Goal: Task Accomplishment & Management: Use online tool/utility

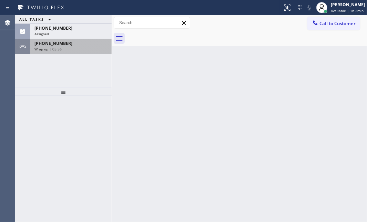
click at [82, 45] on div "[PHONE_NUMBER]" at bounding box center [70, 43] width 73 height 6
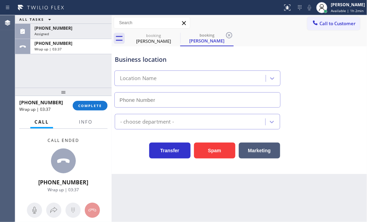
drag, startPoint x: 93, startPoint y: 103, endPoint x: 113, endPoint y: 110, distance: 21.7
click at [93, 103] on span "COMPLETE" at bounding box center [90, 105] width 24 height 5
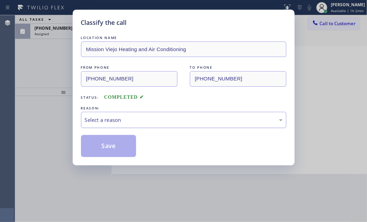
drag, startPoint x: 145, startPoint y: 114, endPoint x: 145, endPoint y: 125, distance: 11.7
click at [145, 114] on div "Select a reason" at bounding box center [183, 120] width 205 height 16
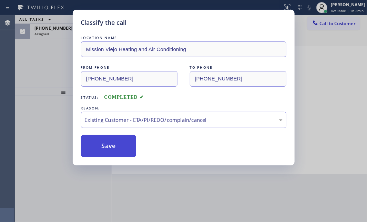
click at [109, 147] on button "Save" at bounding box center [108, 146] width 55 height 22
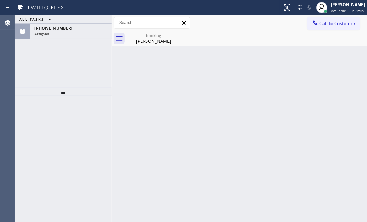
drag, startPoint x: 71, startPoint y: 29, endPoint x: 70, endPoint y: 64, distance: 35.5
click at [71, 29] on div "[PHONE_NUMBER]" at bounding box center [70, 28] width 73 height 6
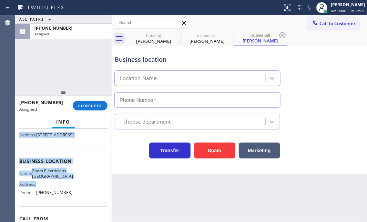
scroll to position [94, 0]
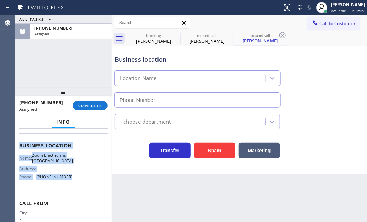
drag, startPoint x: 27, startPoint y: 179, endPoint x: 87, endPoint y: 193, distance: 62.0
click at [72, 196] on div "Context Queue: Electrical Priority: 0 Task Age: [DEMOGRAPHIC_DATA] minute(s) Cu…" at bounding box center [63, 140] width 88 height 206
click at [92, 102] on button "COMPLETE" at bounding box center [90, 106] width 35 height 10
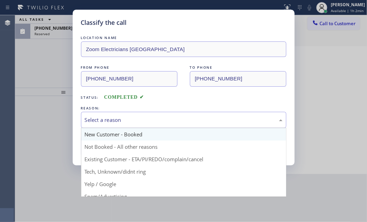
drag, startPoint x: 152, startPoint y: 116, endPoint x: 139, endPoint y: 133, distance: 21.4
click at [152, 117] on div "Select a reason" at bounding box center [184, 120] width 198 height 8
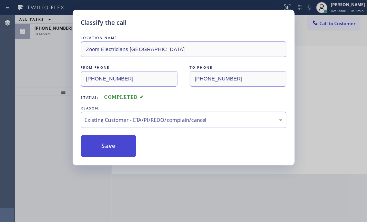
click at [107, 144] on button "Save" at bounding box center [108, 146] width 55 height 22
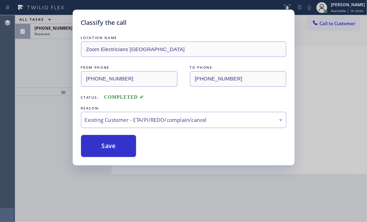
click at [53, 56] on div "Classify the call LOCATION NAME Zoom Electricians [GEOGRAPHIC_DATA] FROM PHONE …" at bounding box center [183, 111] width 367 height 222
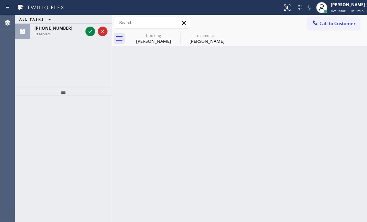
drag, startPoint x: 53, startPoint y: 56, endPoint x: 84, endPoint y: 44, distance: 34.1
click at [62, 53] on div "ALL TASKS ALL TASKS ACTIVE TASKS TASKS IN WRAP UP [PHONE_NUMBER] Reserved" at bounding box center [63, 51] width 97 height 72
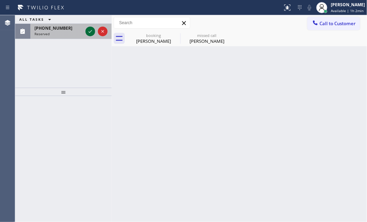
click at [92, 29] on icon at bounding box center [90, 31] width 8 height 8
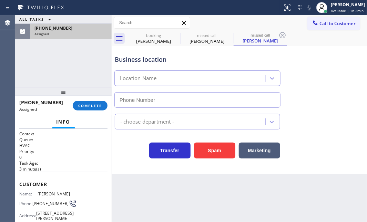
click at [62, 58] on div "ALL TASKS ALL TASKS ACTIVE TASKS TASKS IN WRAP UP [PHONE_NUMBER] Assigned" at bounding box center [63, 51] width 97 height 72
click at [90, 105] on span "COMPLETE" at bounding box center [90, 105] width 24 height 5
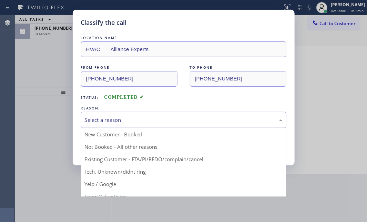
click at [148, 124] on div "Select a reason" at bounding box center [183, 120] width 205 height 16
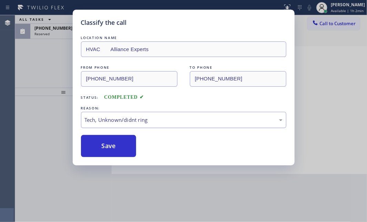
click at [131, 118] on div "Tech, Unknown/didnt ring" at bounding box center [184, 120] width 198 height 8
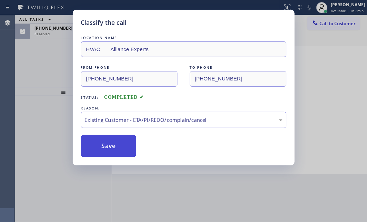
drag, startPoint x: 121, startPoint y: 158, endPoint x: 116, endPoint y: 151, distance: 7.9
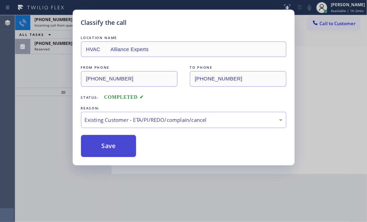
click at [116, 150] on button "Save" at bounding box center [108, 146] width 55 height 22
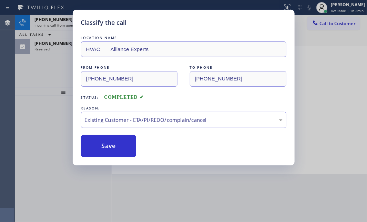
click at [52, 17] on span "[PHONE_NUMBER]" at bounding box center [53, 20] width 38 height 6
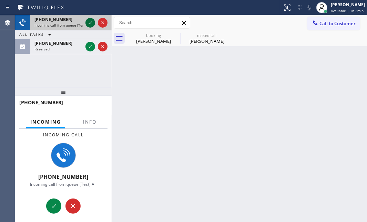
click at [90, 21] on icon at bounding box center [90, 23] width 8 height 8
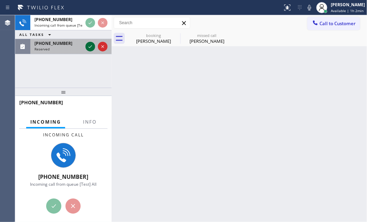
click at [87, 47] on icon at bounding box center [90, 46] width 8 height 8
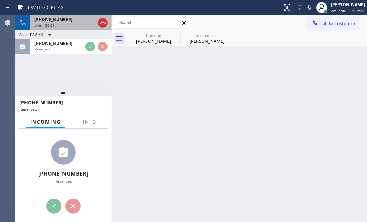
click at [65, 25] on div "Live | 00:01" at bounding box center [64, 25] width 61 height 5
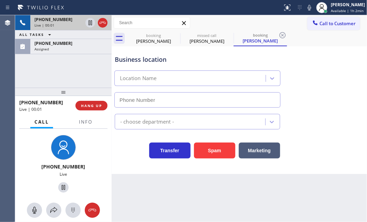
click at [65, 25] on div "Live | 00:01" at bounding box center [58, 25] width 48 height 5
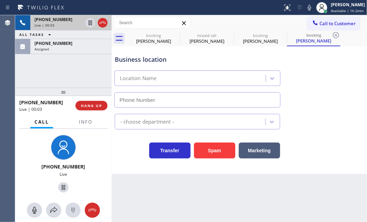
click at [73, 23] on div "Live | 00:03" at bounding box center [58, 25] width 48 height 5
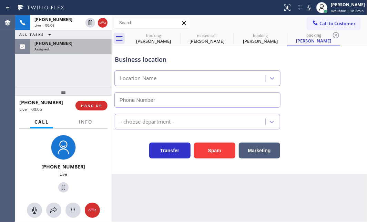
click at [72, 45] on div "[PHONE_NUMBER]" at bounding box center [70, 43] width 73 height 6
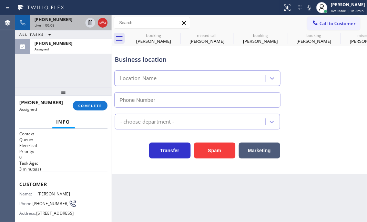
click at [66, 23] on div "Live | 00:08" at bounding box center [58, 25] width 48 height 5
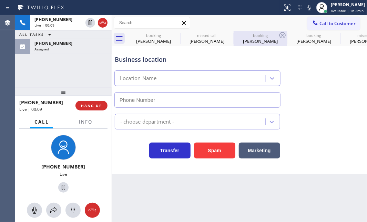
click at [258, 41] on div "[PERSON_NAME]" at bounding box center [260, 41] width 52 height 6
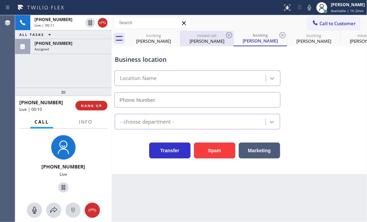
click at [199, 41] on div "[PERSON_NAME]" at bounding box center [207, 41] width 52 height 6
click at [201, 41] on div "[PERSON_NAME]" at bounding box center [207, 41] width 52 height 6
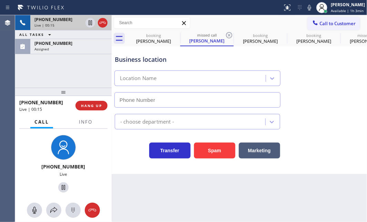
click at [67, 24] on div "Live | 00:15" at bounding box center [58, 25] width 48 height 5
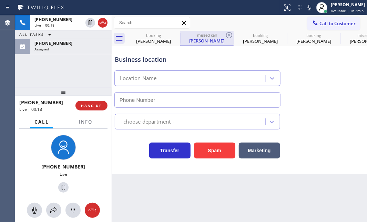
click at [215, 40] on div "[PERSON_NAME]" at bounding box center [207, 41] width 52 height 6
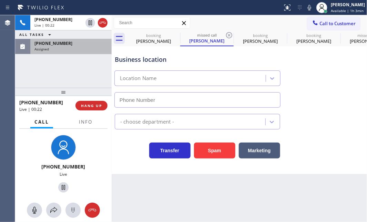
click at [79, 45] on div "[PHONE_NUMBER]" at bounding box center [70, 43] width 73 height 6
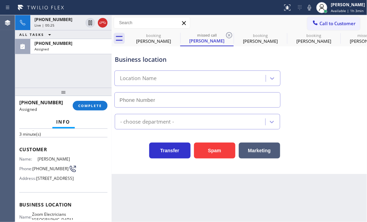
scroll to position [62, 0]
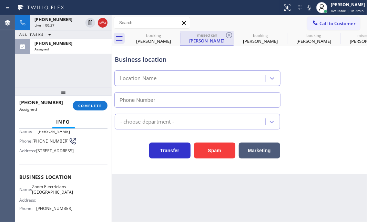
click at [201, 38] on div "[PERSON_NAME]" at bounding box center [207, 41] width 52 height 6
click at [200, 37] on div "missed call" at bounding box center [207, 34] width 52 height 5
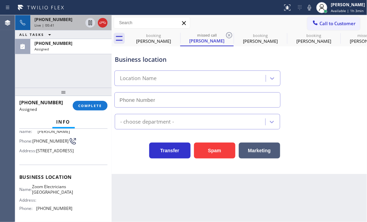
click at [67, 23] on div "Live | 00:41" at bounding box center [58, 25] width 48 height 5
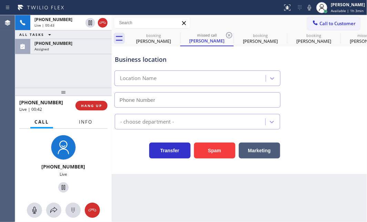
click at [87, 124] on span "Info" at bounding box center [85, 122] width 13 height 6
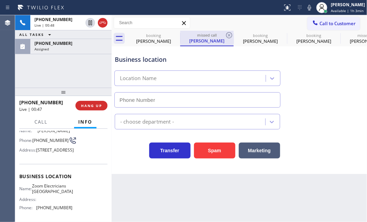
click at [204, 41] on div "[PERSON_NAME]" at bounding box center [207, 41] width 52 height 6
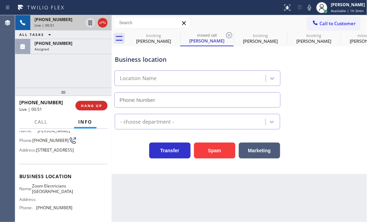
click at [65, 23] on div "Live | 00:51" at bounding box center [58, 25] width 48 height 5
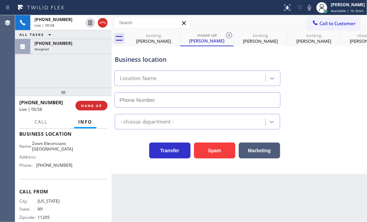
scroll to position [31, 0]
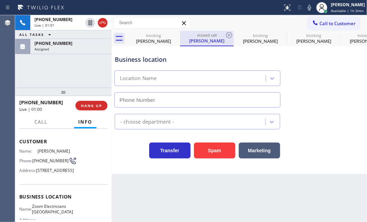
click at [203, 33] on div "missed call" at bounding box center [207, 34] width 52 height 5
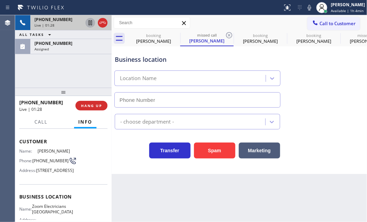
click at [89, 23] on icon at bounding box center [90, 22] width 3 height 5
click at [89, 22] on icon at bounding box center [90, 22] width 5 height 5
click at [100, 24] on icon at bounding box center [103, 23] width 8 height 8
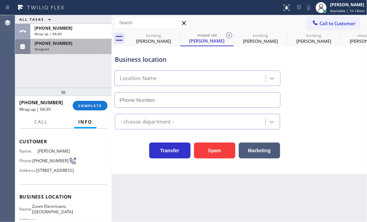
click at [70, 48] on div "Assigned" at bounding box center [70, 49] width 73 height 5
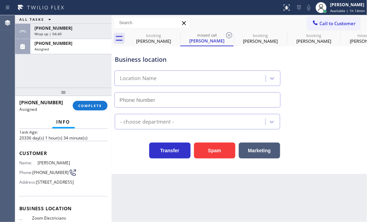
scroll to position [42, 0]
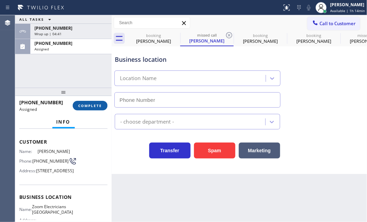
click at [91, 107] on span "COMPLETE" at bounding box center [90, 105] width 24 height 5
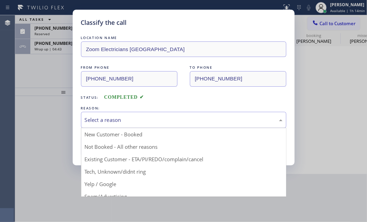
click at [136, 118] on div "Select a reason" at bounding box center [184, 120] width 198 height 8
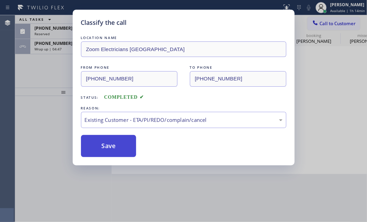
click at [118, 140] on button "Save" at bounding box center [108, 146] width 55 height 22
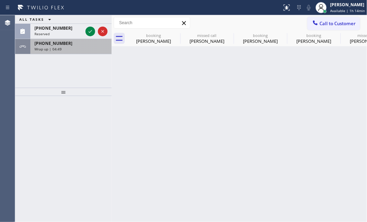
click at [73, 47] on div "Wrap up | 04:49" at bounding box center [70, 49] width 73 height 5
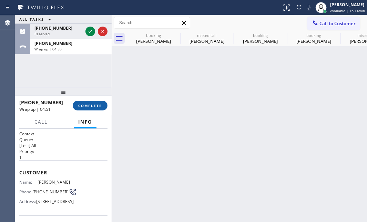
click at [89, 102] on button "COMPLETE" at bounding box center [90, 106] width 35 height 10
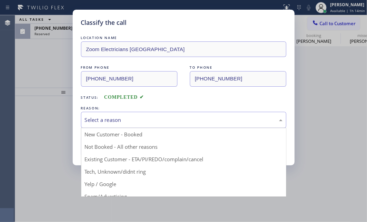
click at [143, 118] on div "Select a reason" at bounding box center [184, 120] width 198 height 8
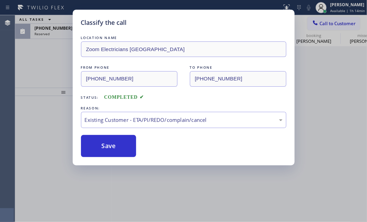
drag, startPoint x: 109, startPoint y: 141, endPoint x: 85, endPoint y: 100, distance: 47.4
click at [108, 141] on button "Save" at bounding box center [108, 146] width 55 height 22
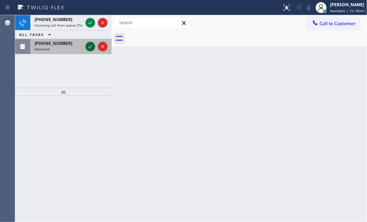
click at [88, 45] on icon at bounding box center [90, 46] width 8 height 8
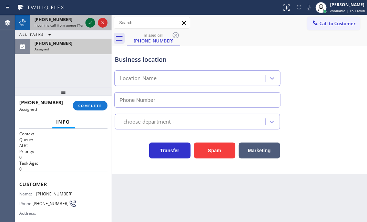
click at [90, 21] on icon at bounding box center [90, 23] width 8 height 8
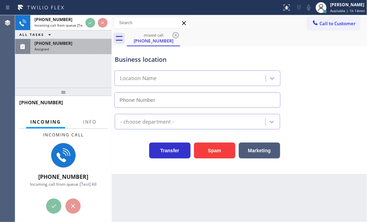
type input "(213) 808-6097"
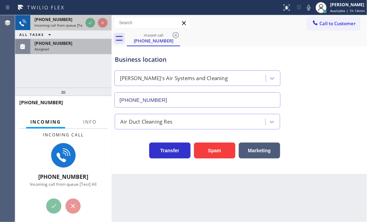
click at [71, 25] on span "Incoming call from queue [Test] All" at bounding box center [62, 25] width 57 height 5
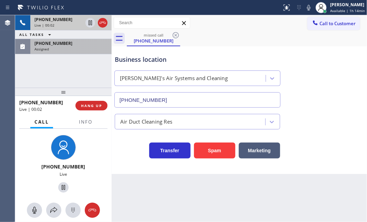
click at [71, 24] on div "Live | 00:02" at bounding box center [58, 25] width 48 height 5
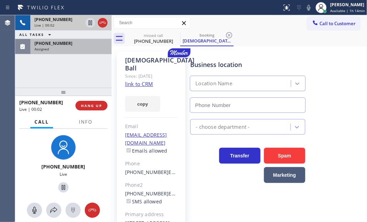
click at [71, 24] on div "Live | 00:02" at bounding box center [58, 25] width 48 height 5
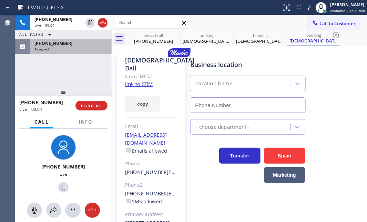
type input "(818) 806-9055"
click at [85, 43] on div "[PHONE_NUMBER]" at bounding box center [70, 43] width 73 height 6
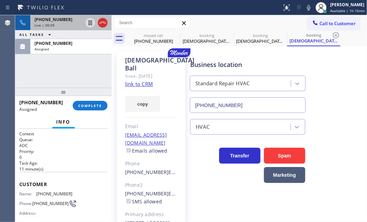
click at [76, 26] on div "Live | 00:09" at bounding box center [58, 25] width 48 height 5
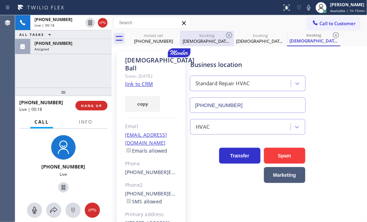
click at [210, 41] on div "Christian Ball" at bounding box center [207, 41] width 52 height 6
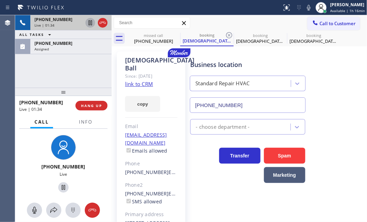
click at [89, 24] on icon at bounding box center [90, 23] width 8 height 8
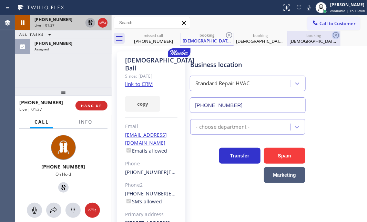
click at [336, 35] on icon at bounding box center [336, 35] width 6 height 6
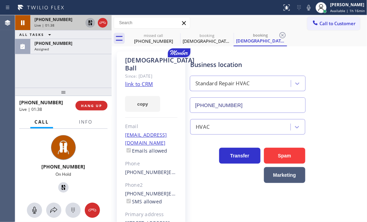
drag, startPoint x: 285, startPoint y: 34, endPoint x: 367, endPoint y: 72, distance: 90.4
click at [293, 38] on div "missed call (213) 558-0803 booking Christian Ball booking Christian Ball" at bounding box center [247, 39] width 240 height 16
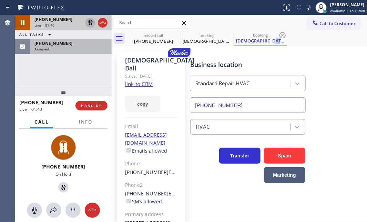
click at [69, 47] on div "Assigned" at bounding box center [70, 49] width 73 height 5
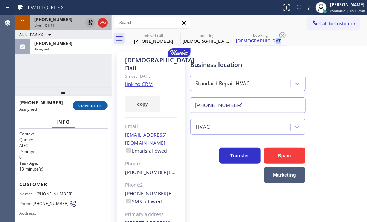
click at [87, 101] on button "COMPLETE" at bounding box center [90, 106] width 35 height 10
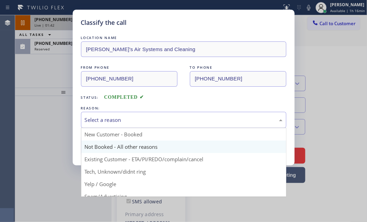
drag, startPoint x: 121, startPoint y: 120, endPoint x: 117, endPoint y: 143, distance: 23.9
click at [121, 121] on div "Select a reason" at bounding box center [184, 120] width 198 height 8
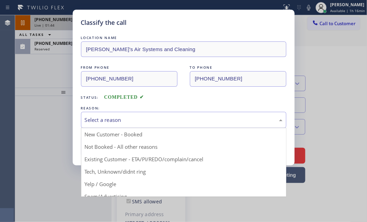
drag, startPoint x: 117, startPoint y: 170, endPoint x: 115, endPoint y: 164, distance: 6.0
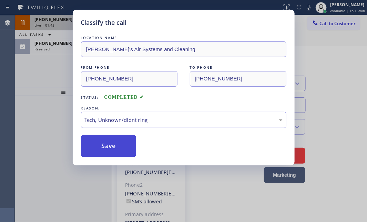
click at [114, 149] on button "Save" at bounding box center [108, 146] width 55 height 22
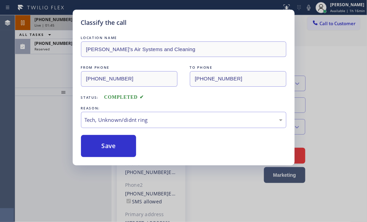
click at [61, 47] on div "Classify the call LOCATION NAME Adam's Air Systems and Cleaning FROM PHONE (213…" at bounding box center [183, 111] width 367 height 222
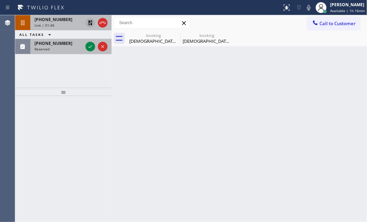
click at [65, 47] on div "Reserved" at bounding box center [58, 49] width 48 height 5
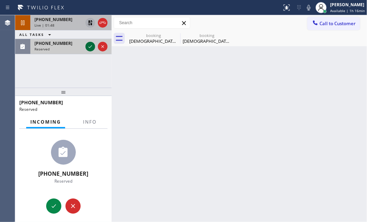
click at [88, 47] on icon at bounding box center [90, 46] width 8 height 8
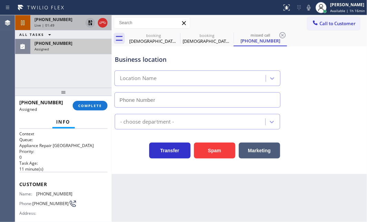
type input "(360) 205-1831"
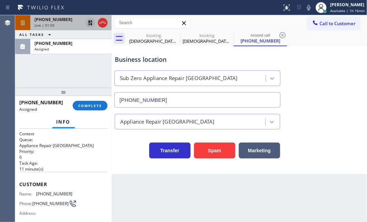
click at [75, 24] on div "Live | 01:50" at bounding box center [58, 25] width 48 height 5
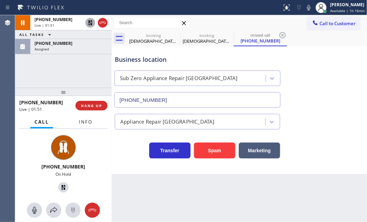
click at [86, 122] on span "Info" at bounding box center [85, 122] width 13 height 6
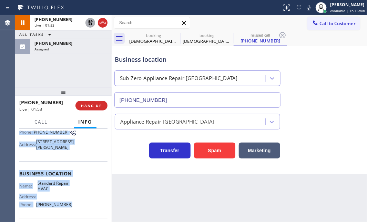
scroll to position [94, 0]
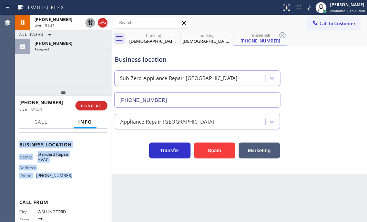
drag, startPoint x: 17, startPoint y: 168, endPoint x: 135, endPoint y: 176, distance: 117.8
click at [72, 187] on div "Context Queue: [Test] All Priority: 1 Customer Name: Christian Ball Phone: (203…" at bounding box center [63, 175] width 97 height 93
copy div "Customer Name: Christian Ball Phone: (203) 885-5611 Address: 11324 Martha St, N…"
click at [88, 21] on icon at bounding box center [90, 23] width 8 height 8
click at [90, 23] on icon at bounding box center [90, 23] width 8 height 8
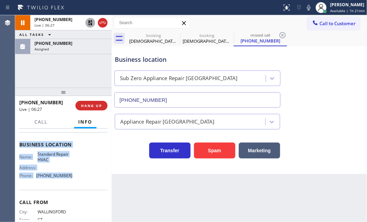
click at [90, 24] on icon at bounding box center [90, 23] width 8 height 8
click at [91, 21] on icon at bounding box center [90, 23] width 8 height 8
click at [89, 25] on icon at bounding box center [90, 22] width 5 height 5
drag, startPoint x: 103, startPoint y: 25, endPoint x: 227, endPoint y: 61, distance: 129.6
click at [104, 24] on icon at bounding box center [103, 23] width 8 height 8
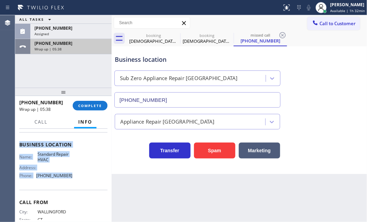
click at [65, 47] on div "Wrap up | 05:38" at bounding box center [70, 49] width 73 height 5
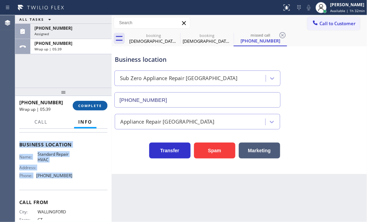
click at [88, 104] on span "COMPLETE" at bounding box center [90, 105] width 24 height 5
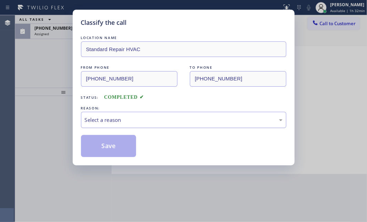
click at [149, 118] on div "Select a reason" at bounding box center [184, 120] width 198 height 8
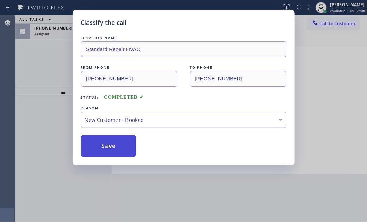
drag, startPoint x: 124, startPoint y: 133, endPoint x: 112, endPoint y: 137, distance: 12.6
drag, startPoint x: 108, startPoint y: 141, endPoint x: 94, endPoint y: 122, distance: 23.2
click at [108, 141] on button "Save" at bounding box center [108, 146] width 55 height 22
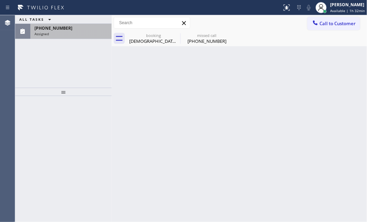
click at [62, 32] on div "Assigned" at bounding box center [70, 33] width 73 height 5
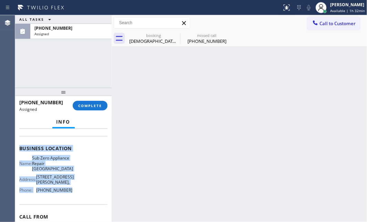
scroll to position [94, 0]
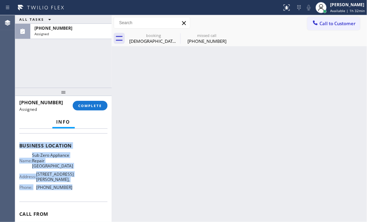
drag, startPoint x: 19, startPoint y: 179, endPoint x: 72, endPoint y: 195, distance: 55.3
click at [72, 195] on div "Context Queue: Appliance Repair High End Priority: 0 Task Age: 26 minute(s) Cus…" at bounding box center [63, 145] width 88 height 216
copy div "Customer Name: (360) 854-1706 Phone: (360) 854-1706 Address: Business location …"
click at [85, 102] on button "COMPLETE" at bounding box center [90, 106] width 35 height 10
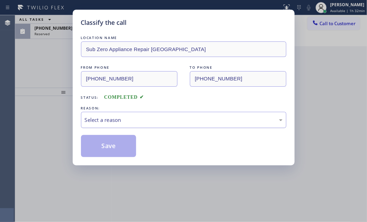
click at [170, 118] on div "Select a reason" at bounding box center [184, 120] width 198 height 8
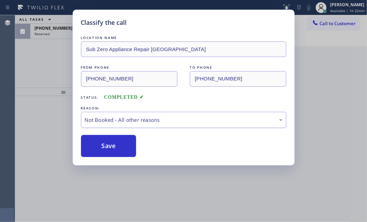
click at [137, 120] on div "Not Booked - All other reasons" at bounding box center [184, 120] width 198 height 8
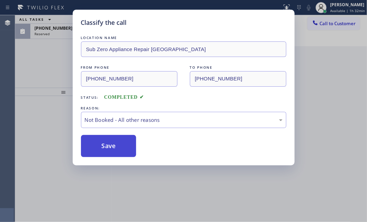
click at [122, 144] on button "Save" at bounding box center [108, 146] width 55 height 22
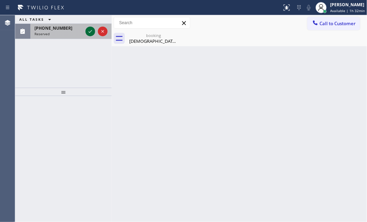
click at [90, 32] on icon at bounding box center [90, 31] width 3 height 3
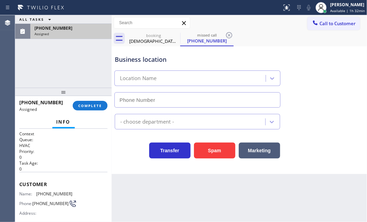
type input "(657) 888-9757"
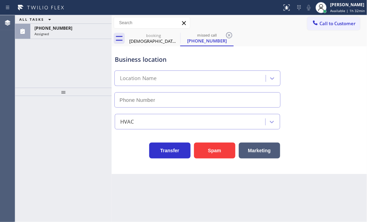
type input "[PHONE_NUMBER]"
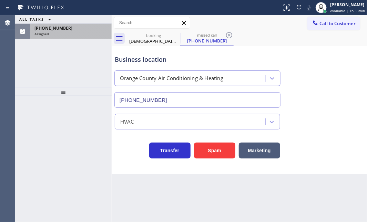
click at [59, 33] on div "Assigned" at bounding box center [70, 33] width 73 height 5
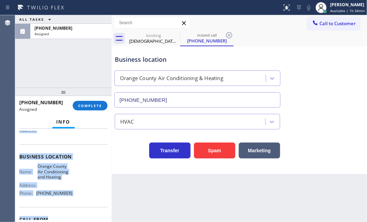
scroll to position [94, 0]
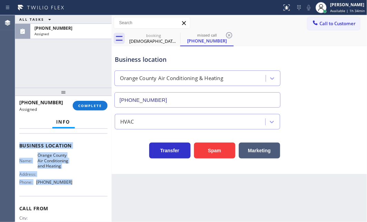
drag, startPoint x: 42, startPoint y: 202, endPoint x: 69, endPoint y: 190, distance: 29.4
click at [69, 190] on div "Context Queue: HVAC Priority: 0 Task Age: 25 minute(s) Customer Name: (714) 366…" at bounding box center [63, 175] width 97 height 93
copy div "Customer Name: (714) 366-6732 Phone: (714) 366-6732 Address: Business location …"
click at [95, 104] on span "COMPLETE" at bounding box center [90, 105] width 24 height 5
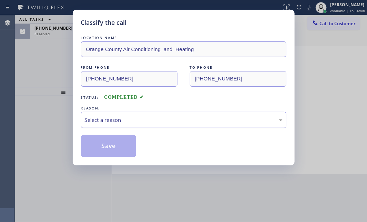
drag, startPoint x: 165, startPoint y: 120, endPoint x: 165, endPoint y: 126, distance: 5.9
click at [165, 122] on div "Select a reason" at bounding box center [184, 120] width 198 height 8
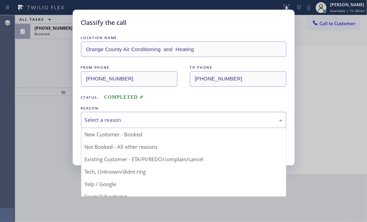
drag, startPoint x: 121, startPoint y: 171, endPoint x: 112, endPoint y: 155, distance: 18.2
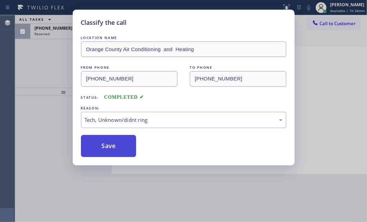
drag, startPoint x: 113, startPoint y: 144, endPoint x: 112, endPoint y: 141, distance: 3.9
click at [113, 143] on button "Save" at bounding box center [108, 146] width 55 height 22
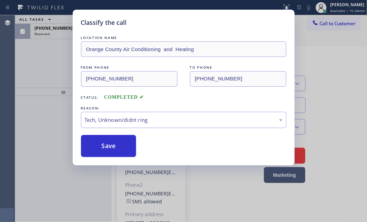
click at [53, 47] on div "Classify the call LOCATION NAME Orange County Air Conditioning and Heating FROM…" at bounding box center [183, 111] width 367 height 222
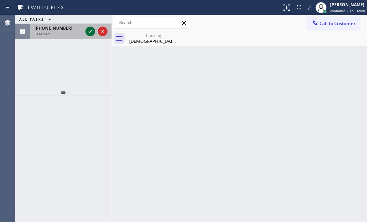
click at [90, 31] on icon at bounding box center [90, 31] width 8 height 8
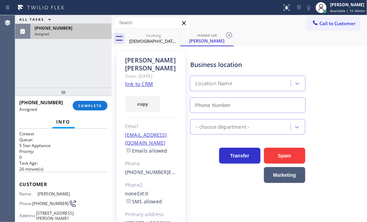
type input "(855) 731-4952"
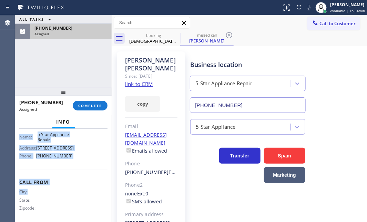
scroll to position [125, 0]
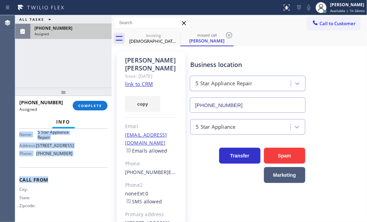
drag, startPoint x: 31, startPoint y: 185, endPoint x: 77, endPoint y: 171, distance: 48.0
click at [77, 171] on div "Context Queue: 5 Star Appliance Priority: 0 Task Age: 26 minute(s) Customer Nam…" at bounding box center [63, 175] width 97 height 93
click at [93, 106] on span "COMPLETE" at bounding box center [90, 105] width 24 height 5
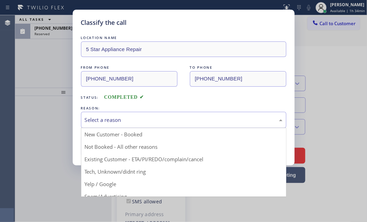
drag, startPoint x: 143, startPoint y: 114, endPoint x: 121, endPoint y: 150, distance: 43.0
click at [143, 115] on div "Select a reason" at bounding box center [183, 120] width 205 height 16
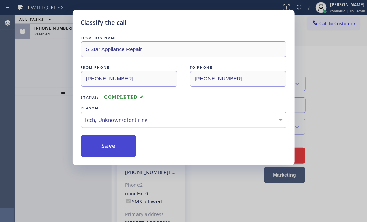
drag, startPoint x: 105, startPoint y: 172, endPoint x: 101, endPoint y: 148, distance: 24.2
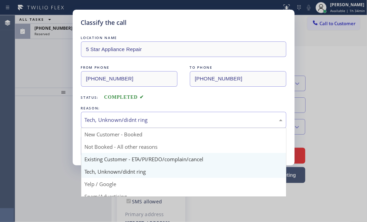
drag, startPoint x: 115, startPoint y: 116, endPoint x: 108, endPoint y: 155, distance: 39.9
click at [115, 117] on div "Tech, Unknown/didnt ring" at bounding box center [184, 120] width 198 height 8
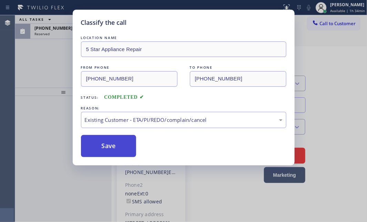
drag, startPoint x: 107, startPoint y: 161, endPoint x: 100, endPoint y: 155, distance: 9.3
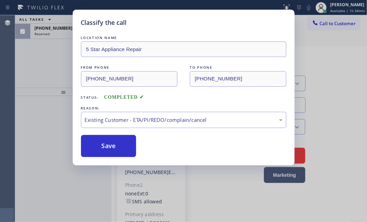
drag, startPoint x: 100, startPoint y: 152, endPoint x: 93, endPoint y: 133, distance: 20.1
click at [100, 150] on button "Save" at bounding box center [108, 146] width 55 height 22
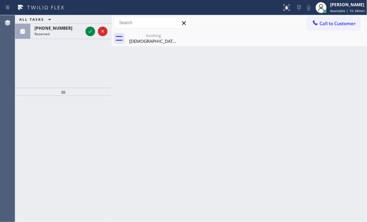
click at [57, 34] on div "Classify the call LOCATION NAME Orange County Air Conditioning and Heating FROM…" at bounding box center [191, 118] width 352 height 206
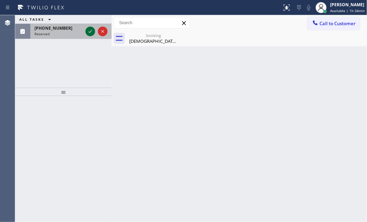
click at [93, 30] on icon at bounding box center [90, 31] width 8 height 8
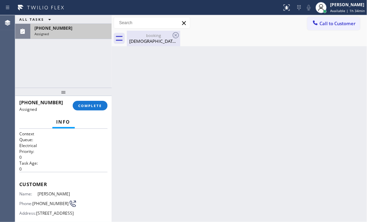
drag, startPoint x: 158, startPoint y: 43, endPoint x: 165, endPoint y: 38, distance: 8.8
click at [158, 42] on div "Christian Ball" at bounding box center [154, 41] width 52 height 6
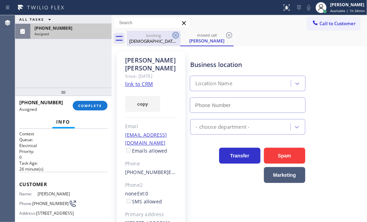
type input "(323) 499-3450"
click at [173, 34] on icon at bounding box center [176, 35] width 8 height 8
click at [172, 32] on icon at bounding box center [176, 35] width 8 height 8
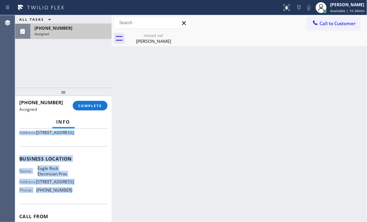
scroll to position [125, 0]
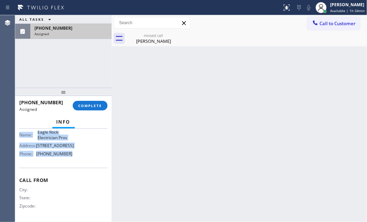
drag, startPoint x: 20, startPoint y: 181, endPoint x: 85, endPoint y: 172, distance: 66.1
click at [85, 172] on div "Context Queue: Electrical Priority: 0 Task Age: 26 minute(s) Customer Name: Jos…" at bounding box center [63, 117] width 88 height 206
copy div "Customer Name: Joseph Kern Phone: (917) 449-1068 Address: 2385 Hill Drive, Nort…"
drag, startPoint x: 86, startPoint y: 106, endPoint x: 276, endPoint y: 139, distance: 192.8
click at [87, 106] on span "COMPLETE" at bounding box center [90, 105] width 24 height 5
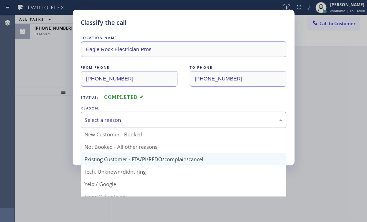
drag, startPoint x: 193, startPoint y: 120, endPoint x: 152, endPoint y: 158, distance: 55.6
click at [191, 125] on div "Select a reason" at bounding box center [183, 120] width 205 height 16
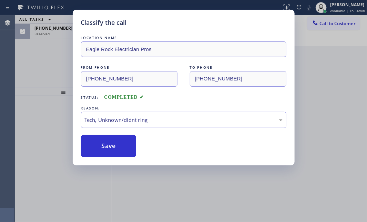
drag, startPoint x: 117, startPoint y: 143, endPoint x: 90, endPoint y: 87, distance: 62.4
click at [116, 140] on button "Save" at bounding box center [108, 146] width 55 height 22
click at [61, 35] on div "Classify the call LOCATION NAME Eagle Rock Electrician Pros FROM PHONE (917) 44…" at bounding box center [183, 111] width 367 height 222
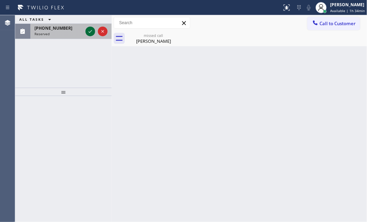
click at [94, 29] on icon at bounding box center [90, 31] width 8 height 8
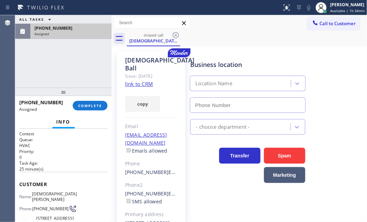
type input "(818) 806-9055"
click at [96, 104] on span "COMPLETE" at bounding box center [90, 105] width 24 height 5
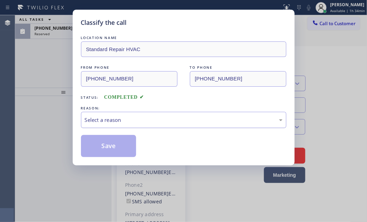
click at [133, 125] on div "Select a reason" at bounding box center [183, 120] width 205 height 16
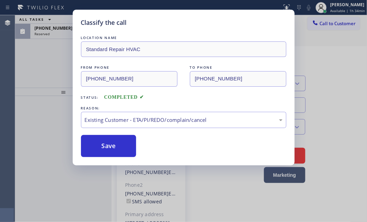
drag, startPoint x: 101, startPoint y: 146, endPoint x: 71, endPoint y: 87, distance: 65.8
click at [100, 144] on button "Save" at bounding box center [108, 146] width 55 height 22
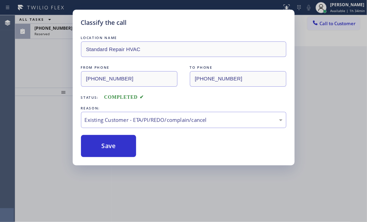
click at [58, 30] on div "Classify the call LOCATION NAME Standard Repair HVAC FROM PHONE (203) 885-5611 …" at bounding box center [183, 111] width 367 height 222
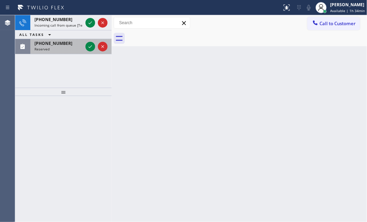
click at [71, 48] on div "Reserved" at bounding box center [58, 49] width 48 height 5
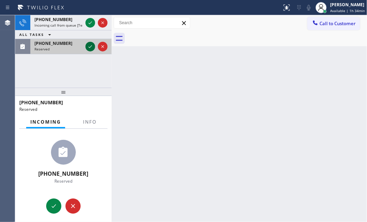
click at [93, 47] on icon at bounding box center [90, 46] width 8 height 8
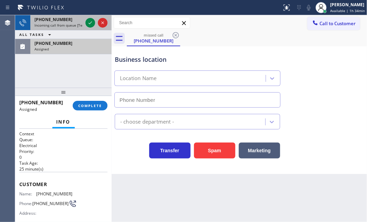
type input "(657) 341-1796"
click at [62, 20] on span "+12533297363" at bounding box center [53, 20] width 38 height 6
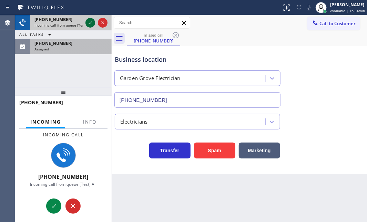
click at [87, 21] on icon at bounding box center [90, 23] width 8 height 8
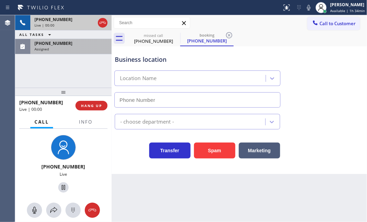
type input "(253) 303-5999"
click at [84, 127] on div at bounding box center [86, 127] width 22 height 1
click at [84, 124] on span "Info" at bounding box center [85, 122] width 13 height 6
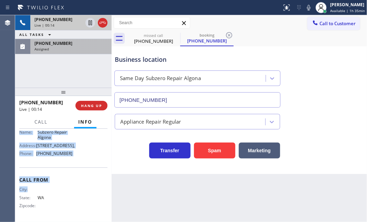
scroll to position [117, 0]
drag, startPoint x: 20, startPoint y: 170, endPoint x: 77, endPoint y: 158, distance: 57.8
click at [76, 158] on div "Context Queue: [Test] All Priority: 2 Customer Name: (253) 329-7363 Phone: (253…" at bounding box center [63, 120] width 88 height 200
copy div "Customer Name: (253) 329-7363 Phone: (253) 329-7363 Address: Business location …"
click at [89, 22] on icon at bounding box center [90, 23] width 8 height 8
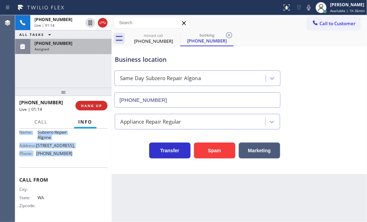
click at [75, 49] on div "Assigned" at bounding box center [70, 49] width 73 height 5
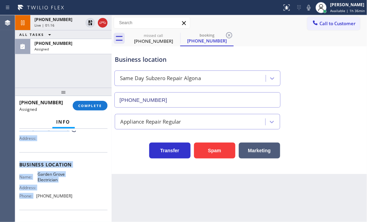
scroll to position [24, 0]
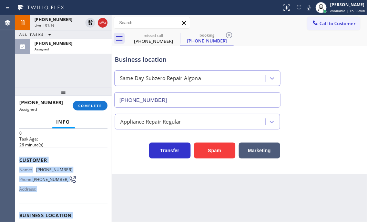
drag, startPoint x: 75, startPoint y: 156, endPoint x: 59, endPoint y: 165, distance: 18.8
click at [75, 156] on span "Customer" at bounding box center [63, 159] width 88 height 7
click at [75, 152] on div "Customer Name: (213) 812-4191 Phone: (213) 812-4191 Address:" at bounding box center [63, 175] width 88 height 55
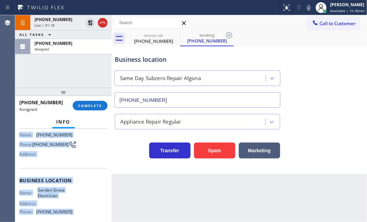
scroll to position [118, 0]
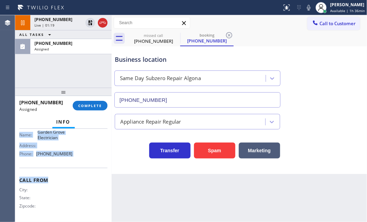
drag, startPoint x: 55, startPoint y: 172, endPoint x: 83, endPoint y: 168, distance: 27.9
click at [83, 168] on div "Context Queue: Electrical Priority: 0 Task Age: 26 minute(s) Customer Name: (21…" at bounding box center [63, 117] width 88 height 206
click at [91, 105] on span "COMPLETE" at bounding box center [90, 105] width 24 height 5
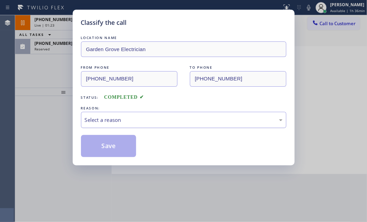
click at [160, 125] on div "Select a reason" at bounding box center [183, 120] width 205 height 16
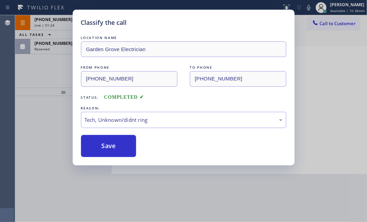
click at [109, 162] on div "Classify the call LOCATION NAME Garden Grove Electrician FROM PHONE (213) 812-4…" at bounding box center [184, 87] width 222 height 155
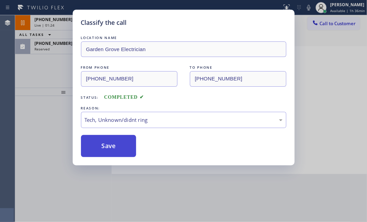
click at [110, 152] on button "Save" at bounding box center [108, 146] width 55 height 22
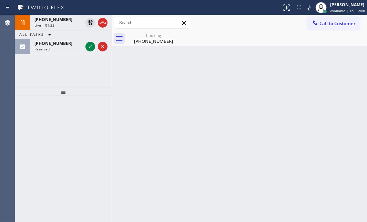
click at [106, 140] on div at bounding box center [63, 159] width 97 height 126
click at [75, 61] on div "+12533297363 Live | 01:25 ALL TASKS ALL TASKS ACTIVE TASKS TASKS IN WRAP UP (91…" at bounding box center [63, 51] width 97 height 72
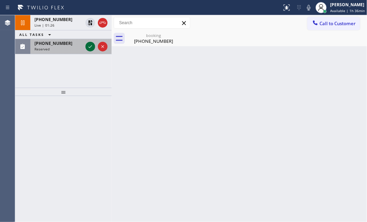
click at [89, 47] on icon at bounding box center [90, 46] width 3 height 3
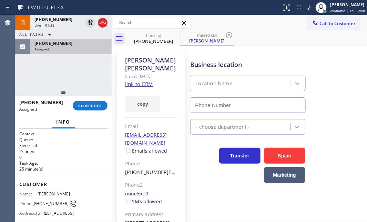
type input "(323) 405-3819"
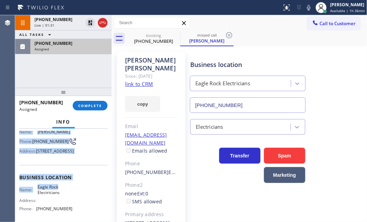
scroll to position [62, 0]
drag, startPoint x: 24, startPoint y: 184, endPoint x: 68, endPoint y: 194, distance: 45.2
click at [68, 195] on div "Context Queue: Electrical Priority: 0 Task Age: 26 minute(s) Customer Name: Jos…" at bounding box center [63, 171] width 88 height 206
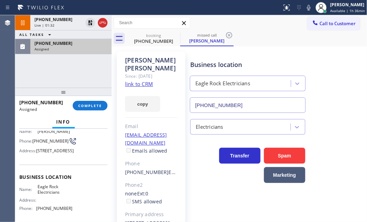
click at [85, 187] on div "Business location Name: Eagle Rock Electricians Address: Phone: (323) 405-3819" at bounding box center [63, 193] width 88 height 58
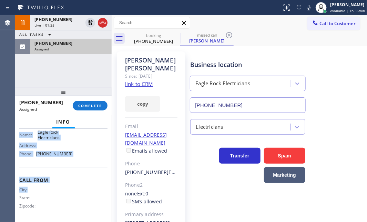
scroll to position [125, 0]
drag, startPoint x: 18, startPoint y: 182, endPoint x: 83, endPoint y: 162, distance: 68.9
click at [83, 162] on div "Context Queue: Electrical Priority: 0 Task Age: 26 minute(s) Customer Name: Jos…" at bounding box center [63, 175] width 97 height 93
copy div "Customer Name: Joseph Kern Phone: (917) 449-1068 Address: 2385 Hill Drive, Nort…"
click at [93, 108] on button "COMPLETE" at bounding box center [90, 106] width 35 height 10
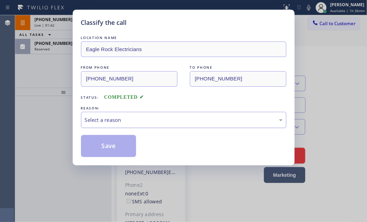
click at [113, 118] on div "Select a reason" at bounding box center [184, 120] width 198 height 8
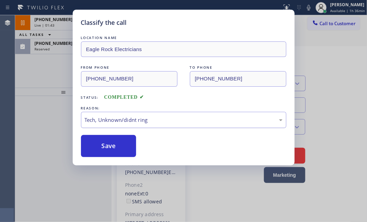
drag, startPoint x: 111, startPoint y: 145, endPoint x: 96, endPoint y: 118, distance: 30.7
click at [111, 143] on button "Save" at bounding box center [108, 146] width 55 height 22
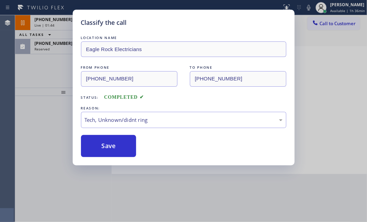
click at [65, 48] on div "Classify the call LOCATION NAME Eagle Rock Electricians FROM PHONE (917) 449-10…" at bounding box center [183, 111] width 367 height 222
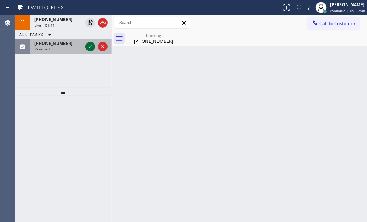
click at [90, 47] on icon at bounding box center [90, 46] width 8 height 8
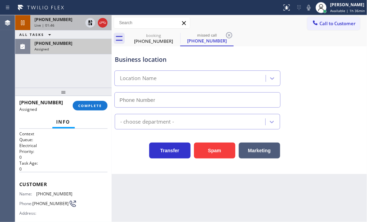
type input "(213) 408-7895"
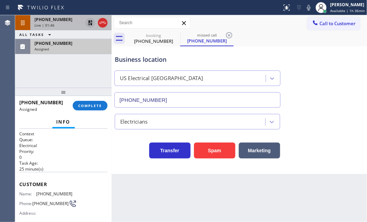
drag, startPoint x: 69, startPoint y: 20, endPoint x: 85, endPoint y: 23, distance: 16.8
click at [71, 20] on div "+12533297363" at bounding box center [58, 20] width 48 height 6
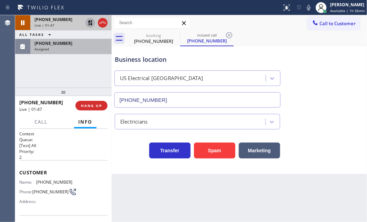
click at [90, 23] on icon at bounding box center [90, 22] width 5 height 5
click at [67, 24] on div "Live | 02:22" at bounding box center [58, 25] width 48 height 5
click at [78, 23] on div "Live | 02:28" at bounding box center [58, 25] width 48 height 5
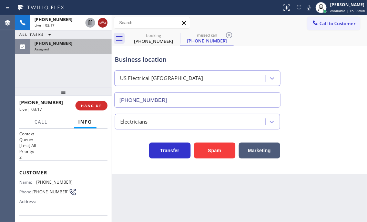
click at [100, 24] on icon at bounding box center [103, 23] width 8 height 8
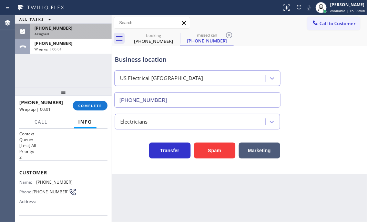
click at [78, 39] on div "(213) 812-4191 Assigned" at bounding box center [69, 31] width 79 height 15
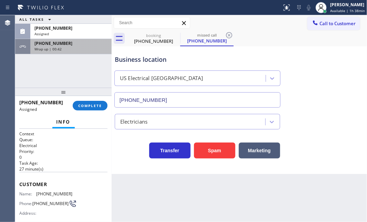
click at [83, 50] on div "Wrap up | 00:42" at bounding box center [70, 49] width 73 height 5
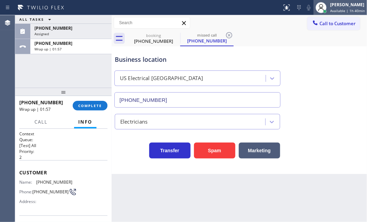
click at [332, 10] on span "Available | 1h 40min" at bounding box center [347, 10] width 35 height 5
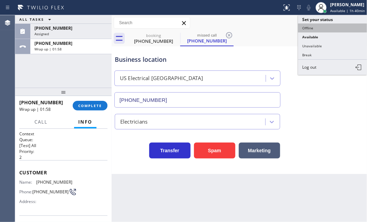
click at [317, 28] on button "Offline" at bounding box center [332, 27] width 69 height 9
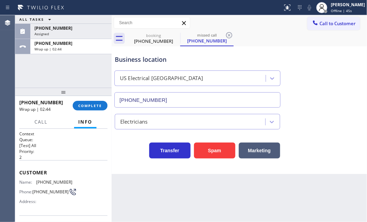
drag, startPoint x: 67, startPoint y: 47, endPoint x: 78, endPoint y: 66, distance: 22.1
click at [67, 48] on div "Wrap up | 02:44" at bounding box center [70, 49] width 73 height 5
click at [89, 105] on span "COMPLETE" at bounding box center [90, 105] width 24 height 5
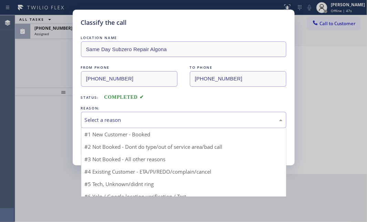
drag, startPoint x: 143, startPoint y: 116, endPoint x: 136, endPoint y: 122, distance: 9.3
click at [143, 117] on div "Select a reason" at bounding box center [184, 120] width 198 height 8
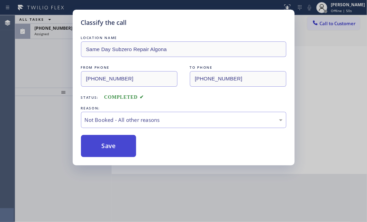
click at [109, 144] on button "Save" at bounding box center [108, 146] width 55 height 22
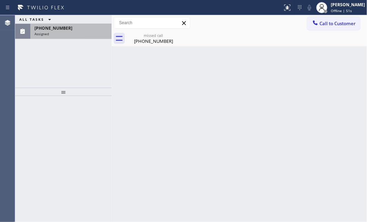
click at [64, 34] on div "Assigned" at bounding box center [70, 33] width 73 height 5
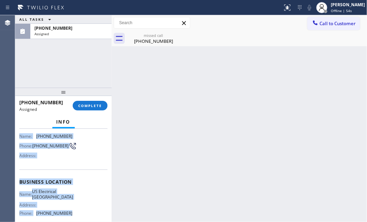
scroll to position [94, 0]
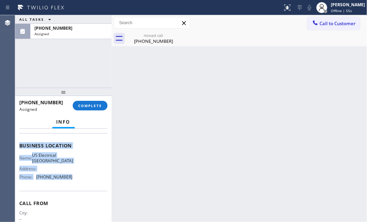
drag, startPoint x: 20, startPoint y: 150, endPoint x: 78, endPoint y: 187, distance: 68.7
click at [78, 187] on div "Context Queue: Electrical Priority: 0 Task Age: 29 minute(s) Customer Name: (21…" at bounding box center [63, 140] width 88 height 206
drag, startPoint x: 88, startPoint y: 104, endPoint x: 95, endPoint y: 107, distance: 8.2
click at [88, 105] on span "COMPLETE" at bounding box center [90, 105] width 24 height 5
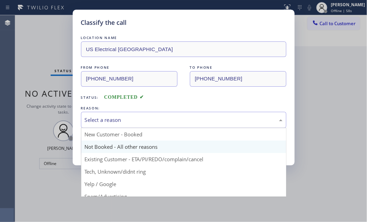
drag, startPoint x: 149, startPoint y: 119, endPoint x: 136, endPoint y: 140, distance: 24.5
click at [149, 120] on div "Select a reason" at bounding box center [184, 120] width 198 height 8
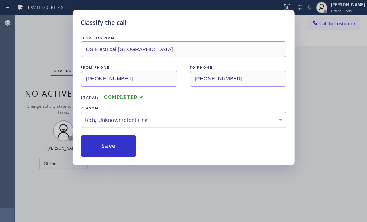
drag, startPoint x: 112, startPoint y: 149, endPoint x: 198, endPoint y: 141, distance: 85.8
click at [119, 149] on button "Save" at bounding box center [108, 146] width 55 height 22
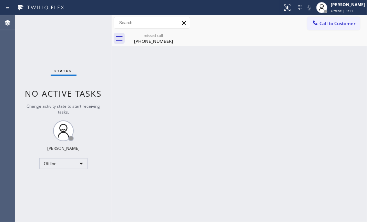
drag, startPoint x: 163, startPoint y: 39, endPoint x: 168, endPoint y: 41, distance: 4.8
click at [163, 39] on div "(213) 812-4191" at bounding box center [154, 41] width 52 height 6
click at [337, 9] on span "Offline | 1:12" at bounding box center [342, 10] width 22 height 5
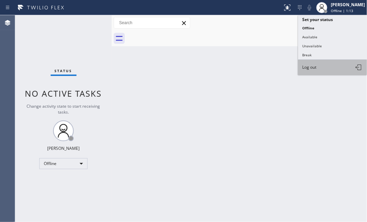
click at [311, 66] on span "Log out" at bounding box center [309, 67] width 14 height 6
